Goal: Information Seeking & Learning: Check status

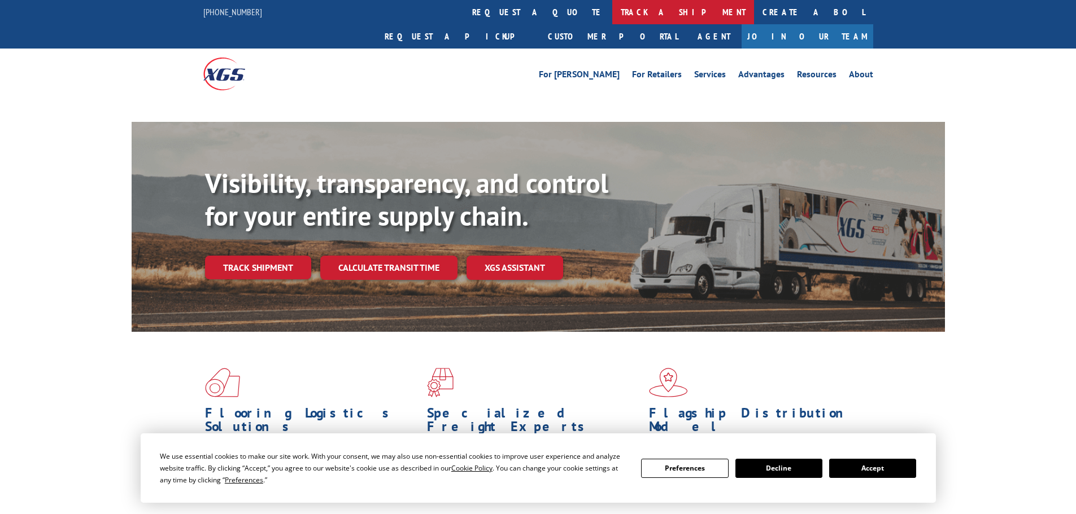
drag, startPoint x: 511, startPoint y: 16, endPoint x: 516, endPoint y: 28, distance: 13.4
click at [612, 16] on link "track a shipment" at bounding box center [683, 12] width 142 height 24
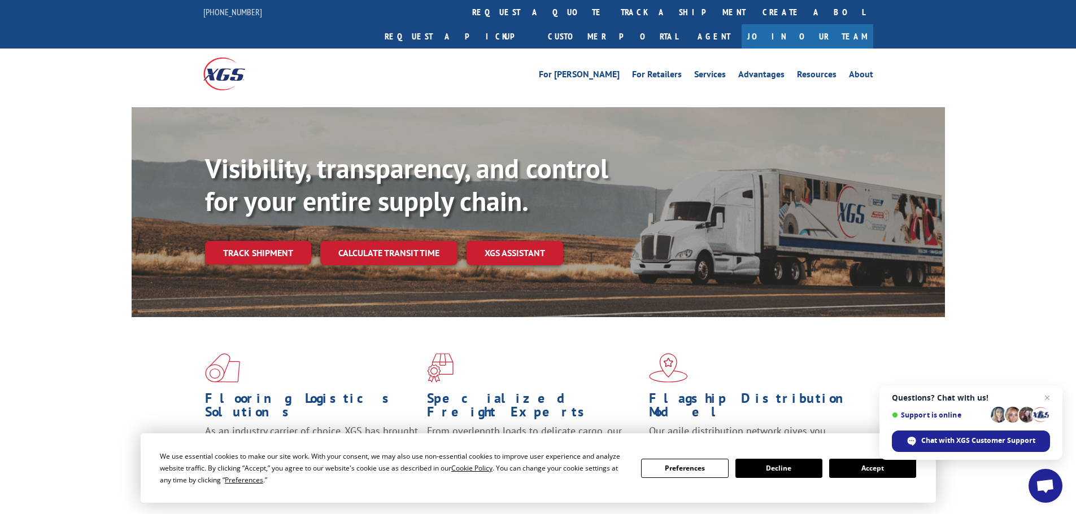
click at [866, 474] on button "Accept" at bounding box center [872, 468] width 87 height 19
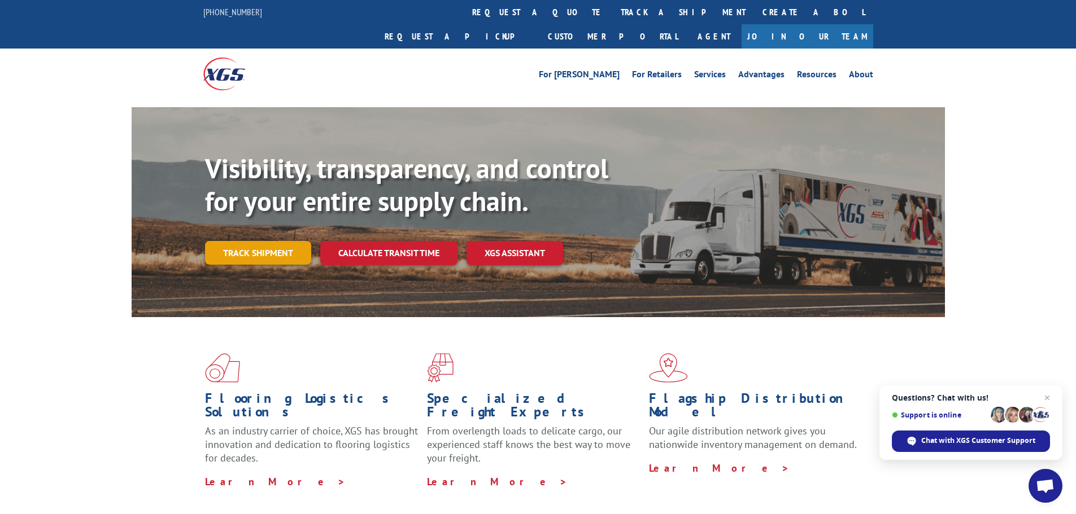
click at [264, 241] on link "Track shipment" at bounding box center [258, 253] width 106 height 24
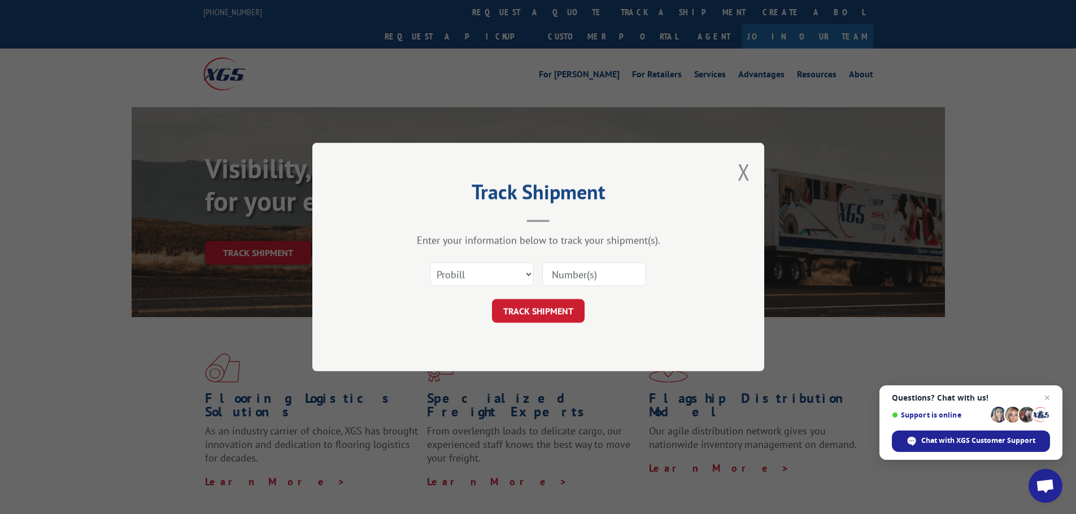
click at [598, 277] on input at bounding box center [594, 275] width 104 height 24
paste input "17502621"
type input "17502621"
click at [529, 317] on button "TRACK SHIPMENT" at bounding box center [538, 311] width 93 height 24
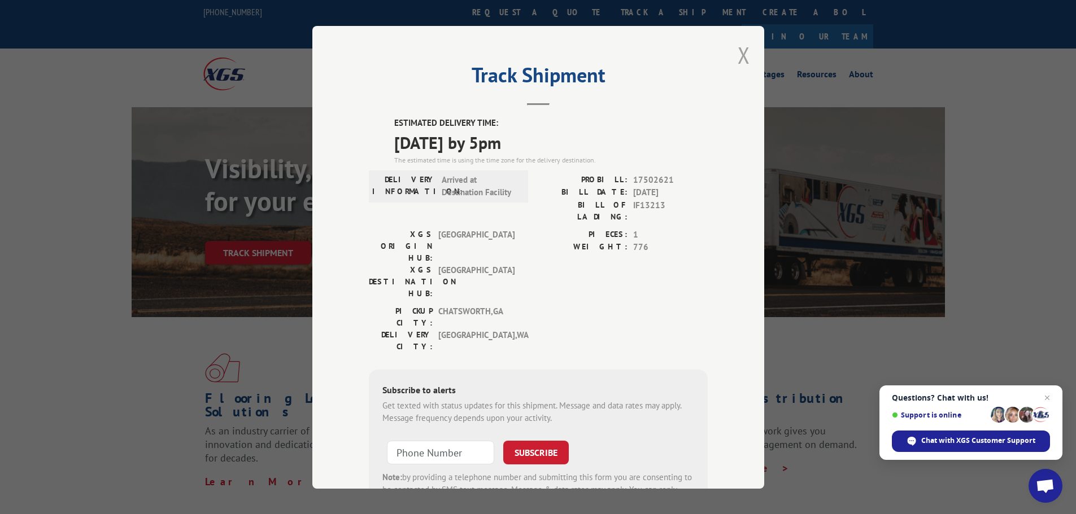
click at [737, 55] on button "Close modal" at bounding box center [743, 55] width 12 height 30
